Goal: Book appointment/travel/reservation

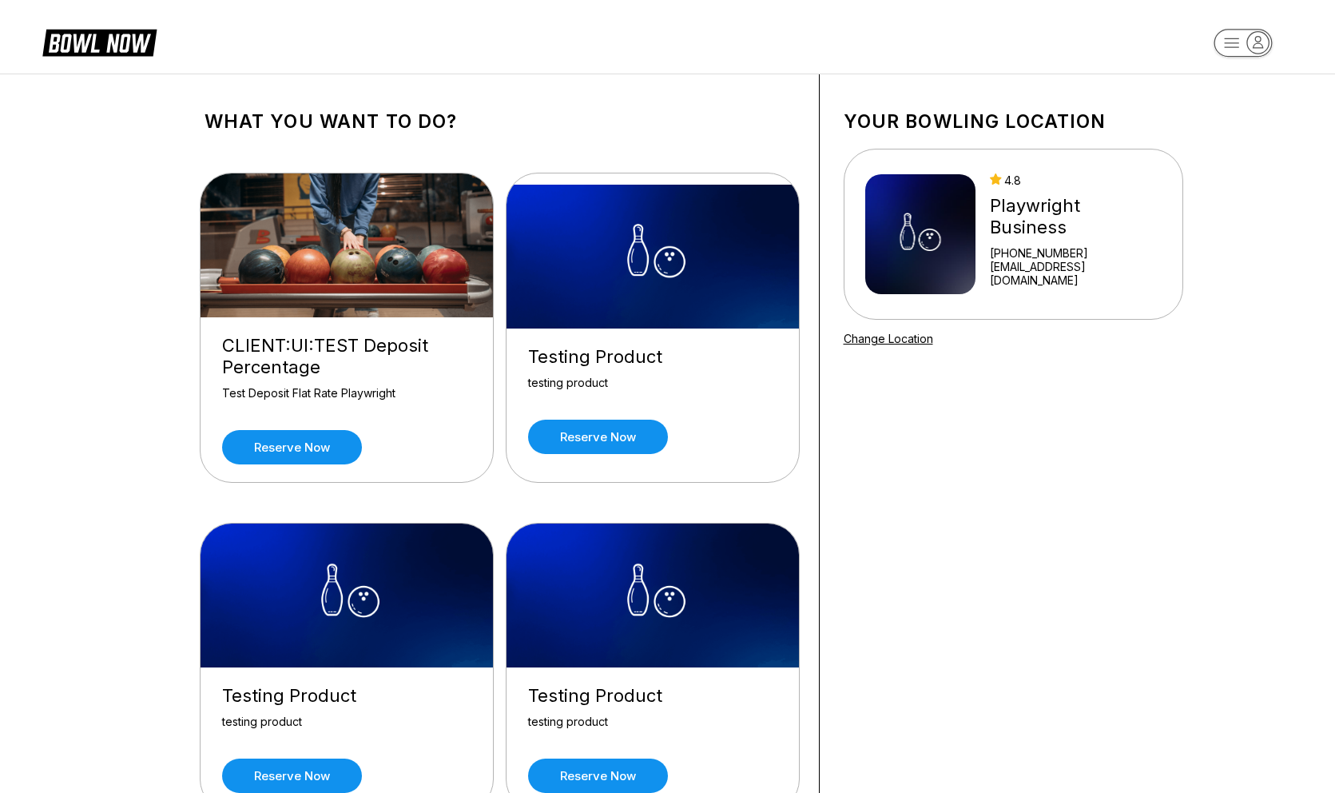
scroll to position [12591, 0]
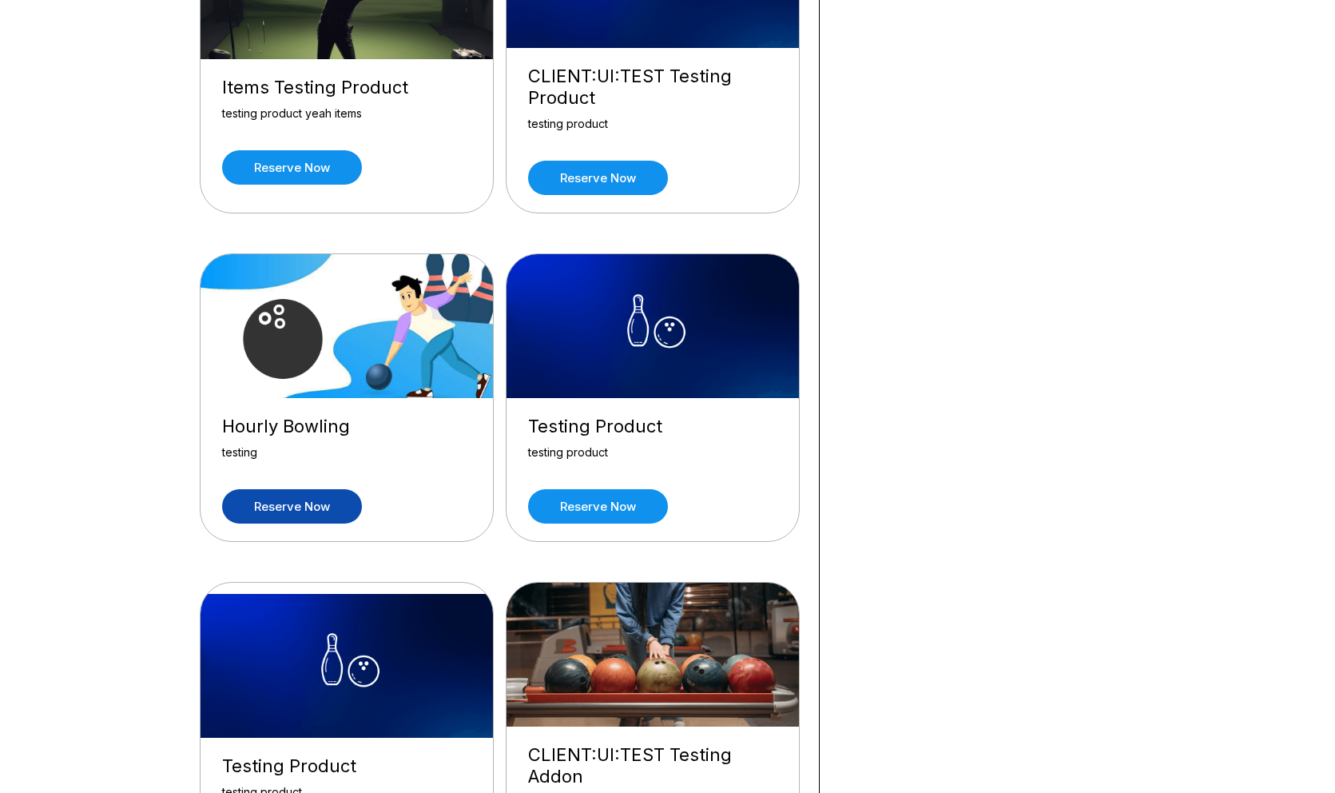
click at [305, 489] on link "Reserve now" at bounding box center [292, 506] width 140 height 34
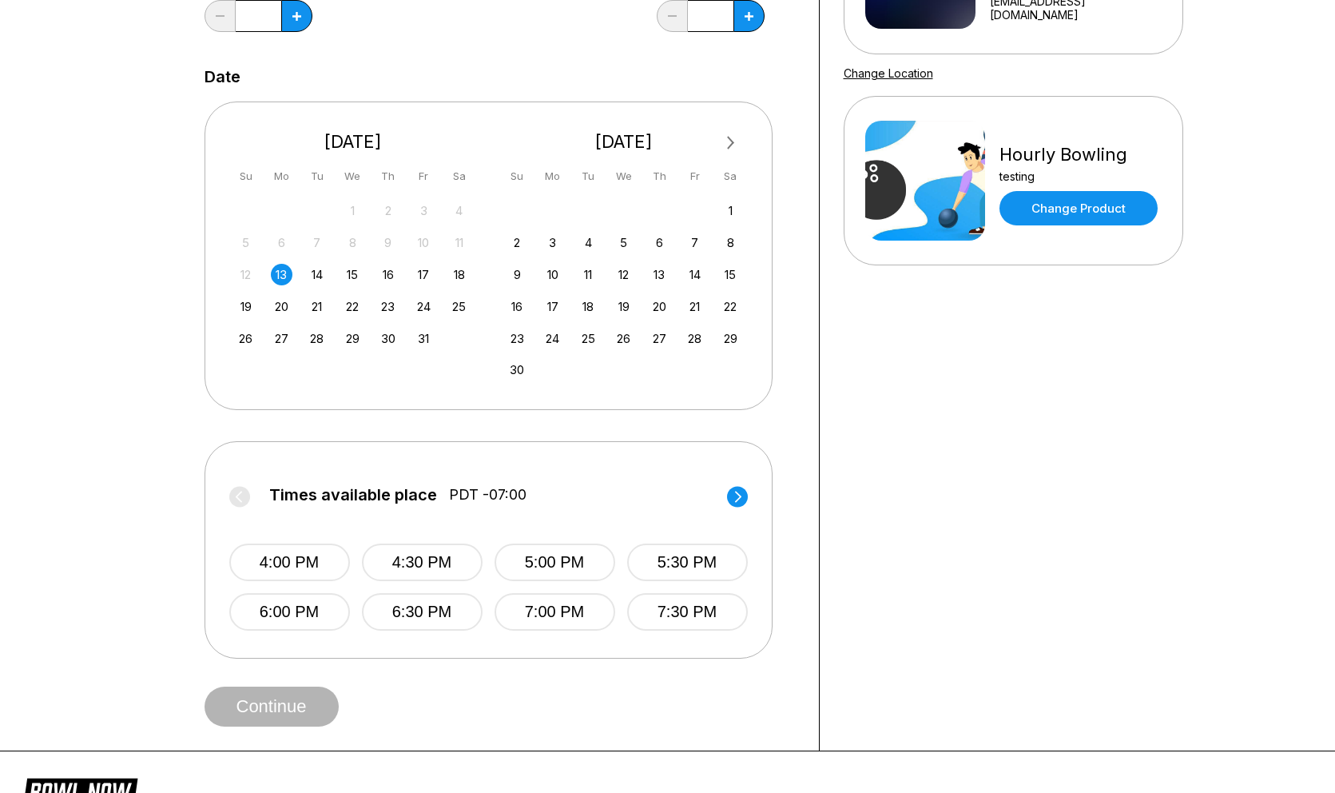
scroll to position [262, 0]
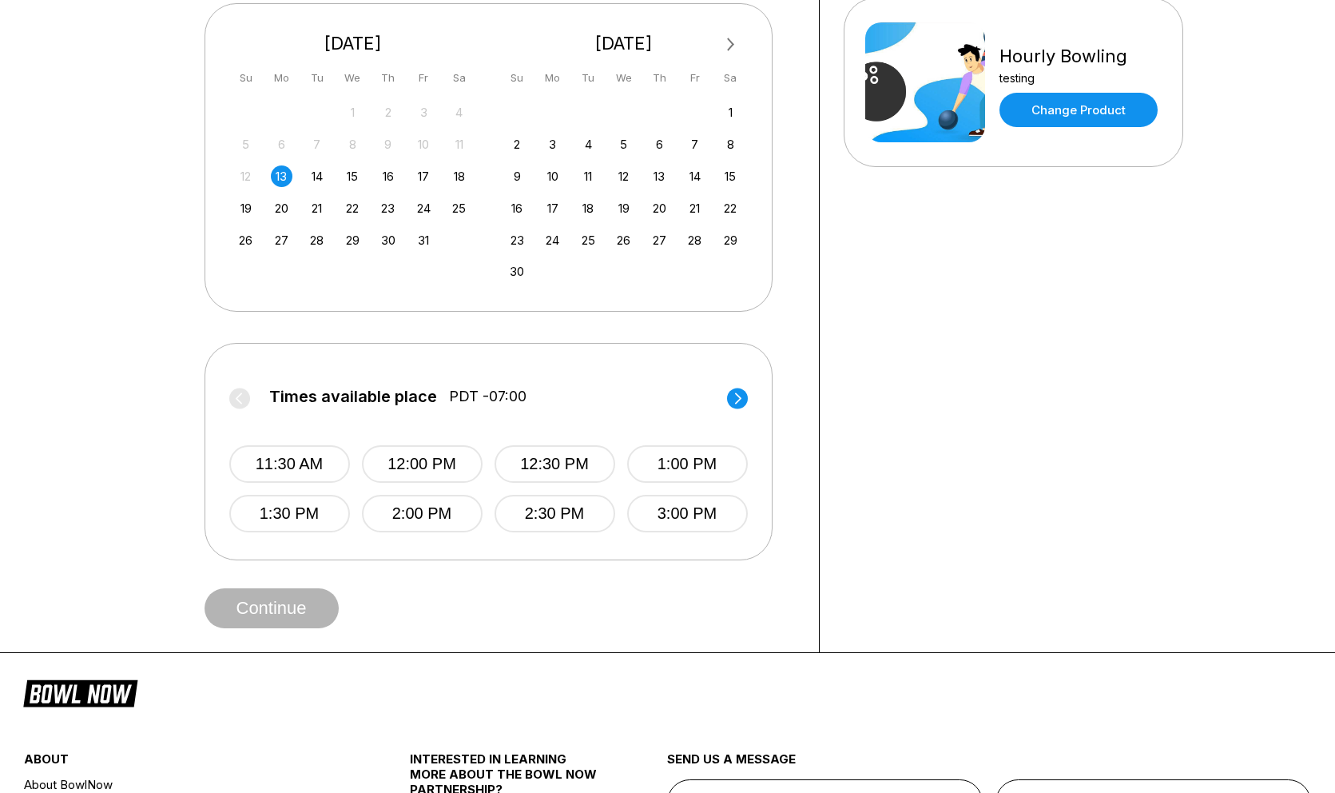
scroll to position [357, 0]
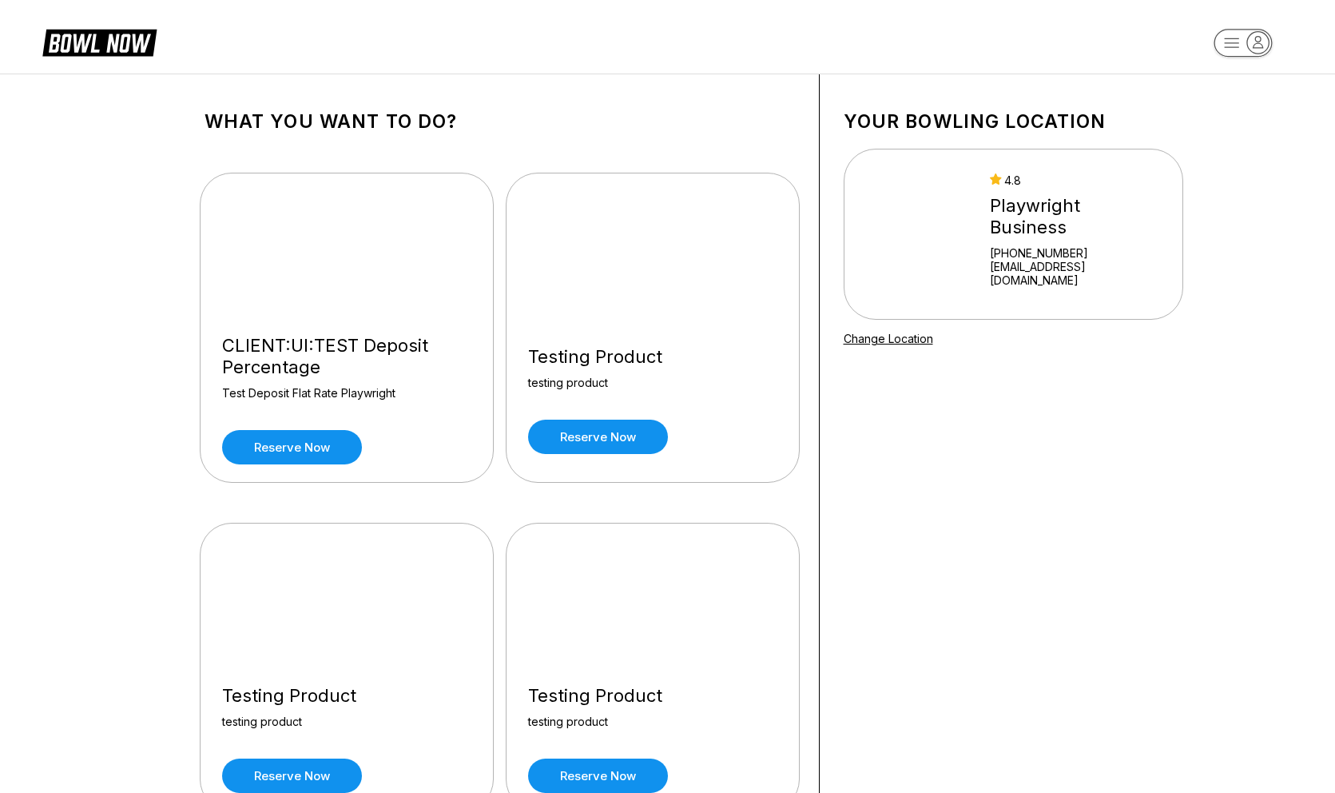
scroll to position [12591, 0]
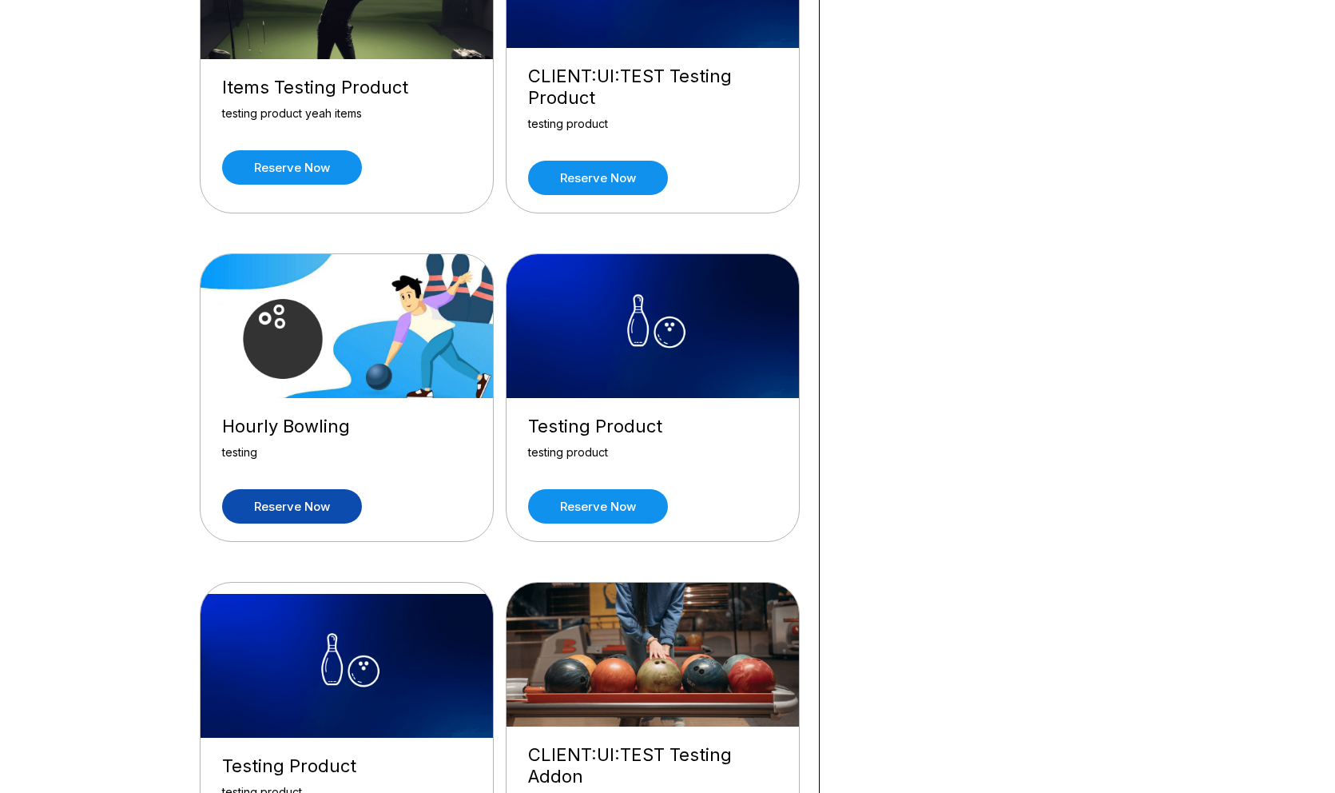
click at [336, 489] on link "Reserve now" at bounding box center [292, 506] width 140 height 34
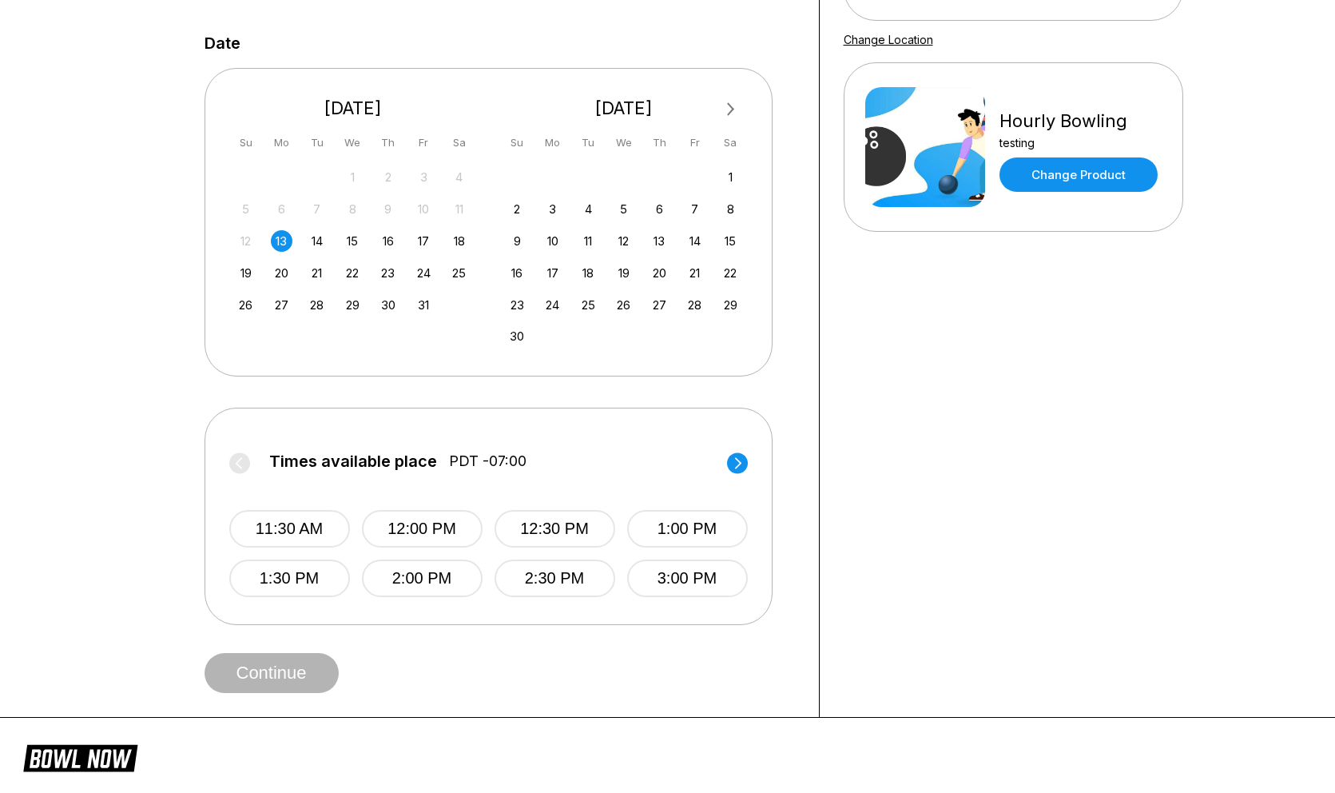
scroll to position [303, 0]
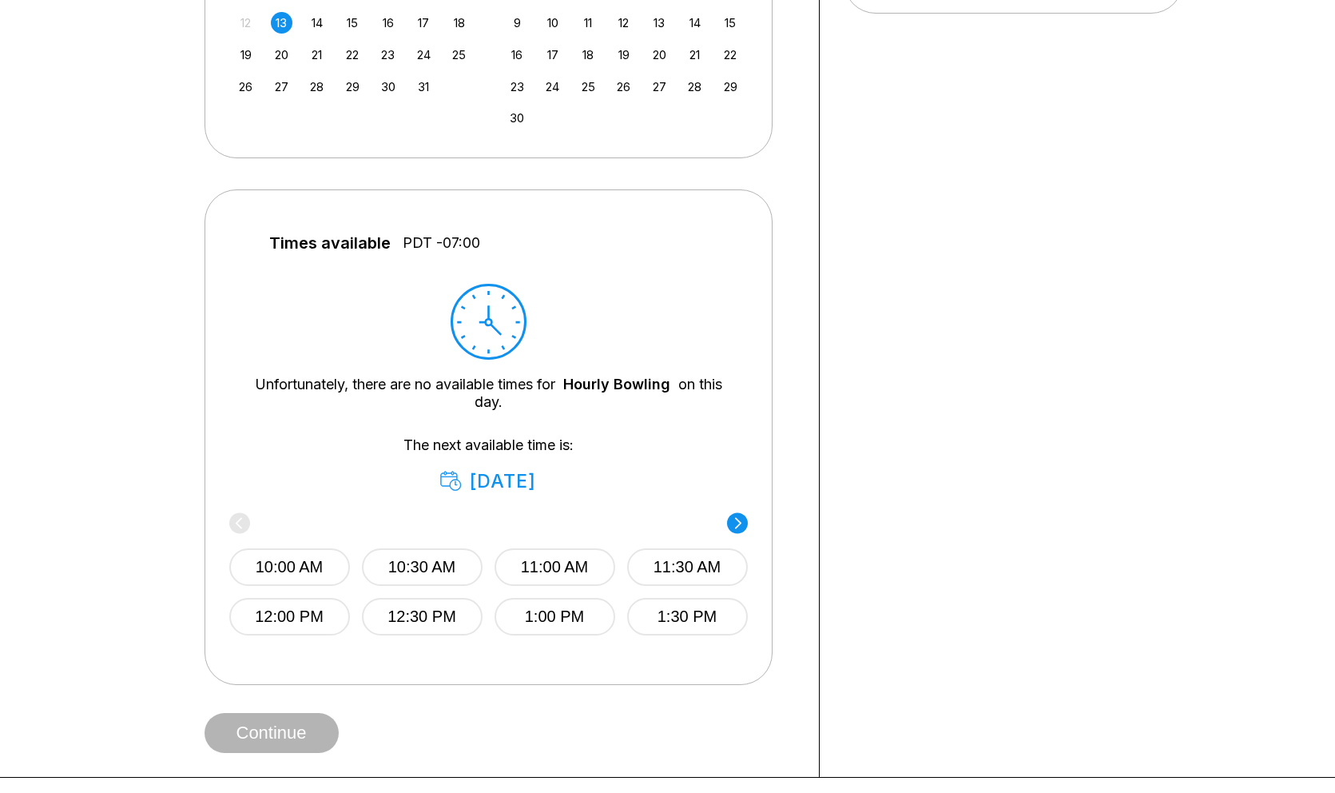
scroll to position [520, 0]
